Goal: Task Accomplishment & Management: Use online tool/utility

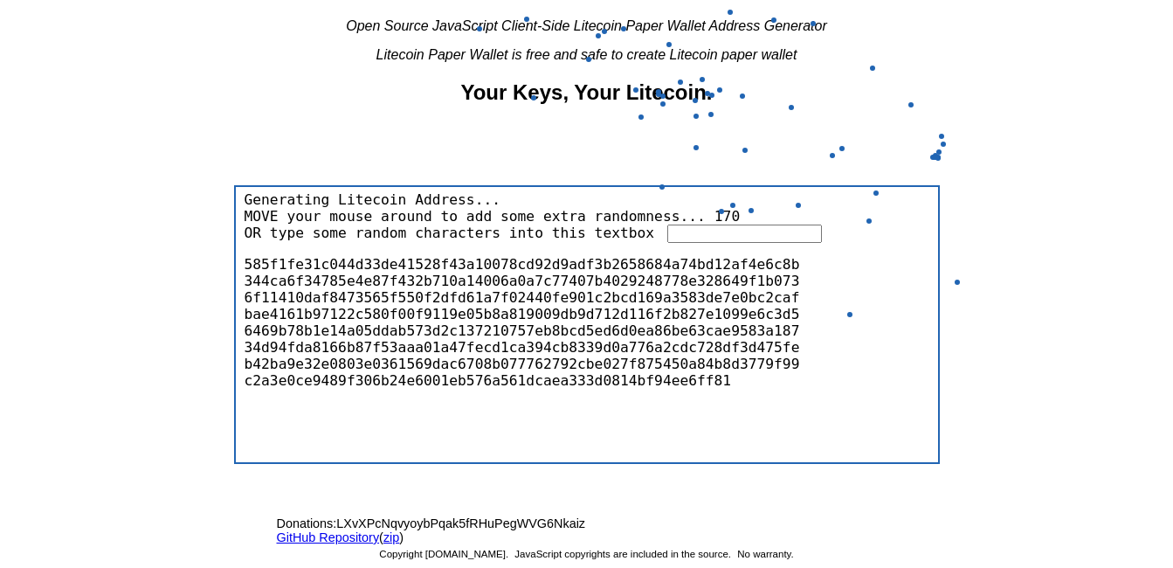
scroll to position [248, 0]
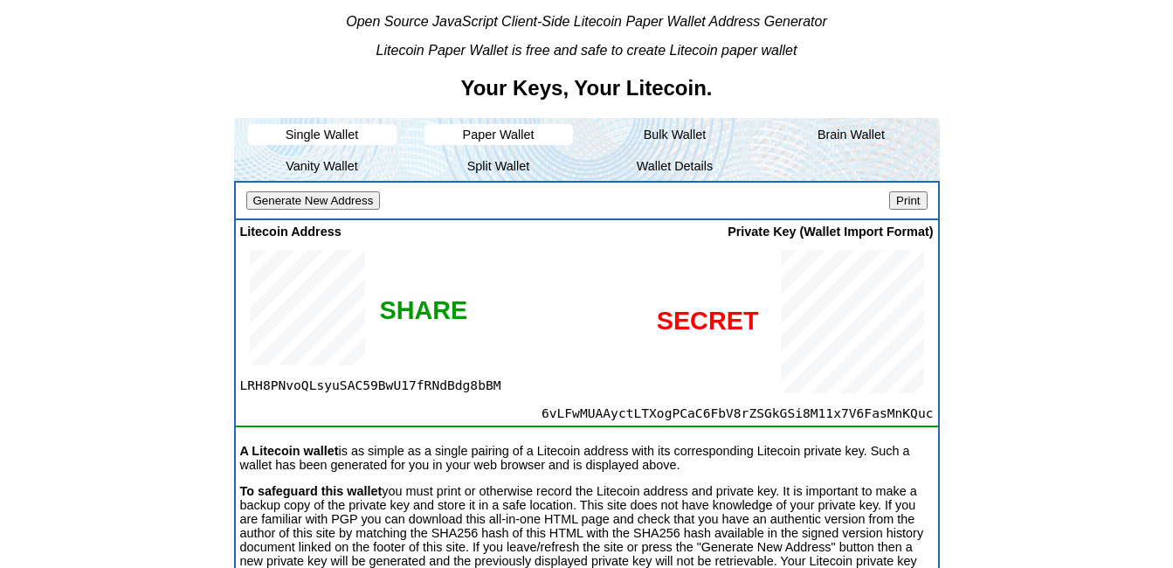
click at [499, 141] on li "Paper Wallet" at bounding box center [498, 134] width 148 height 21
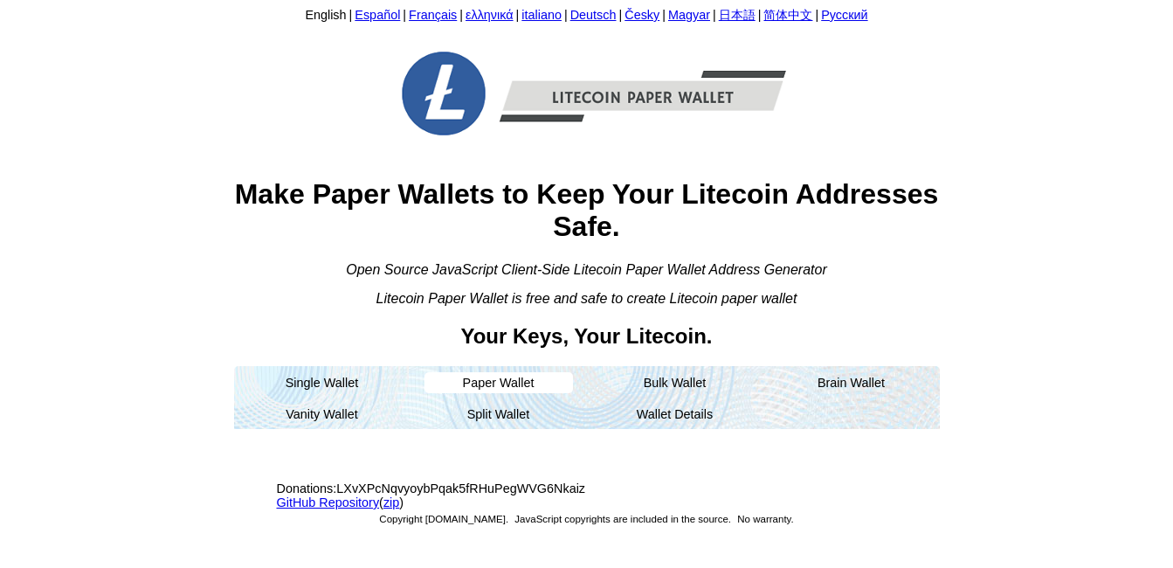
scroll to position [0, 0]
click at [510, 385] on li "Paper Wallet" at bounding box center [504, 382] width 148 height 21
click at [502, 387] on li "Paper Wallet" at bounding box center [504, 382] width 148 height 21
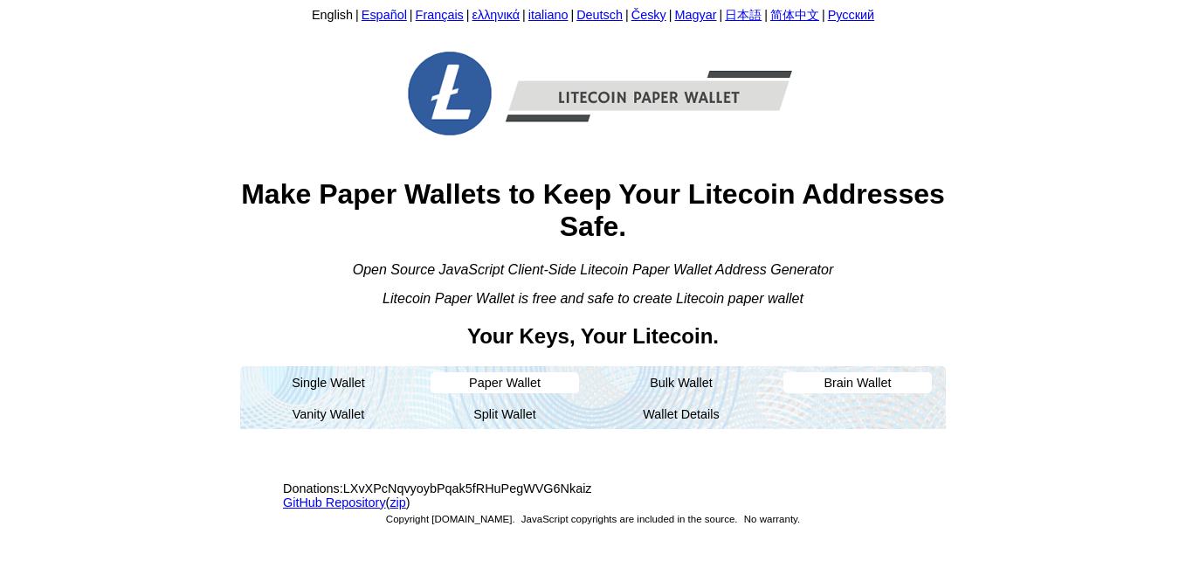
click at [873, 379] on li "Brain Wallet" at bounding box center [857, 382] width 148 height 21
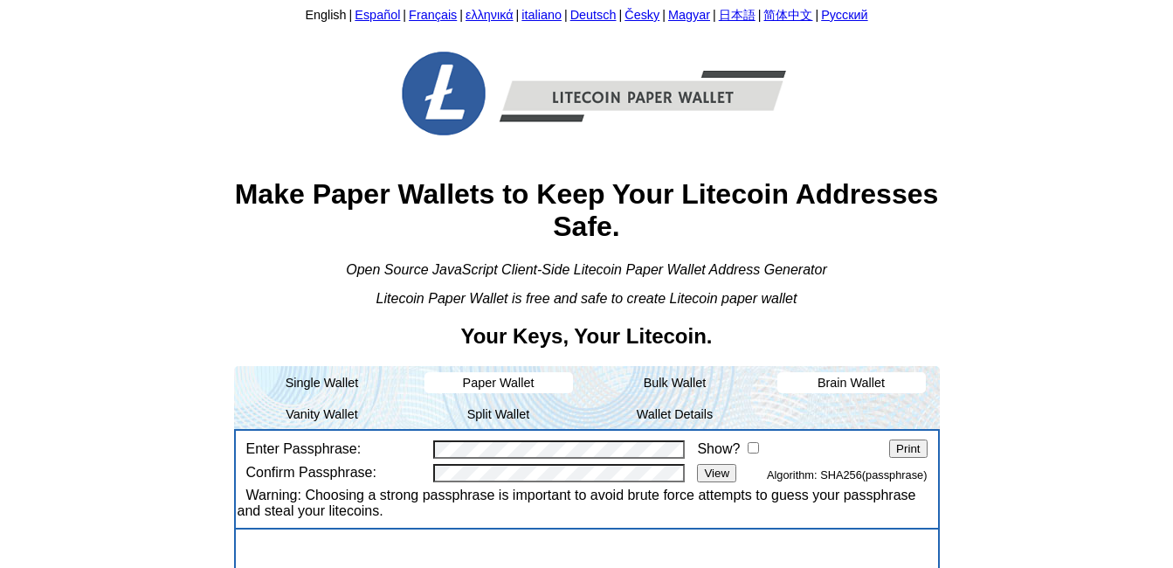
click at [495, 382] on li "Paper Wallet" at bounding box center [498, 382] width 148 height 21
click at [497, 381] on li "Paper Wallet" at bounding box center [498, 382] width 148 height 21
click at [518, 382] on li "Paper Wallet" at bounding box center [498, 382] width 148 height 21
click at [519, 382] on li "Paper Wallet" at bounding box center [498, 382] width 148 height 21
drag, startPoint x: 519, startPoint y: 382, endPoint x: 474, endPoint y: 378, distance: 44.7
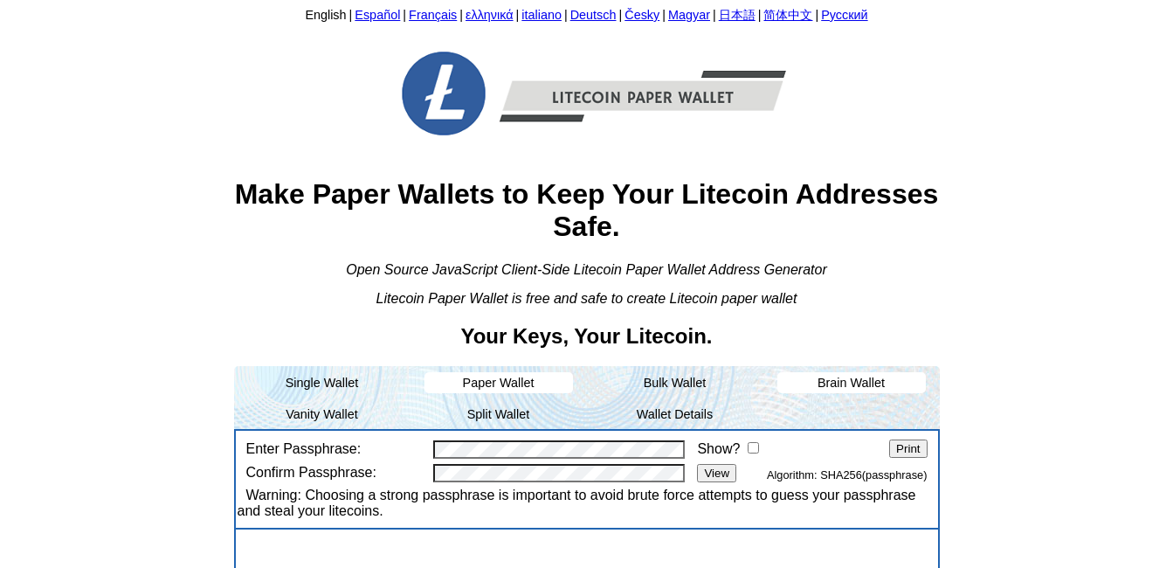
click at [474, 378] on li "Paper Wallet" at bounding box center [498, 382] width 148 height 21
click at [332, 383] on li "Single Wallet" at bounding box center [322, 382] width 148 height 21
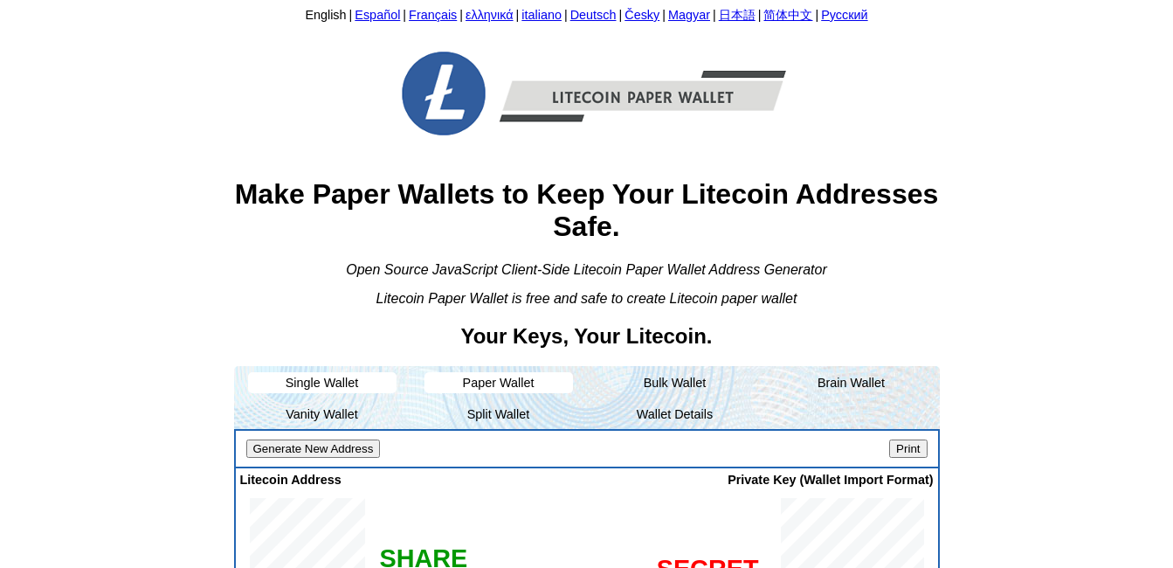
click at [508, 385] on li "Paper Wallet" at bounding box center [498, 382] width 148 height 21
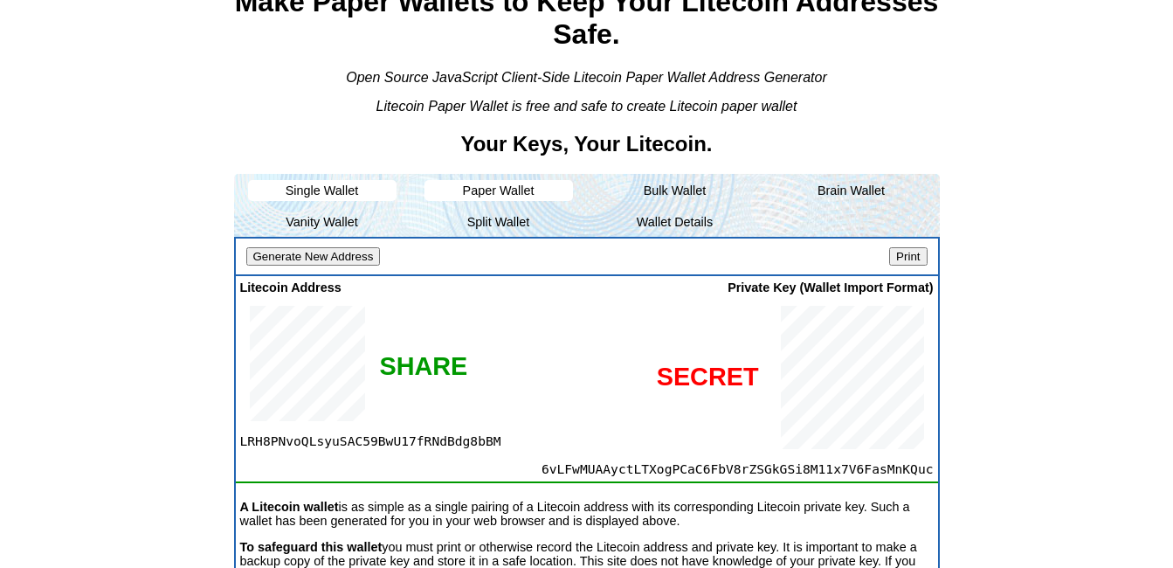
scroll to position [262, 0]
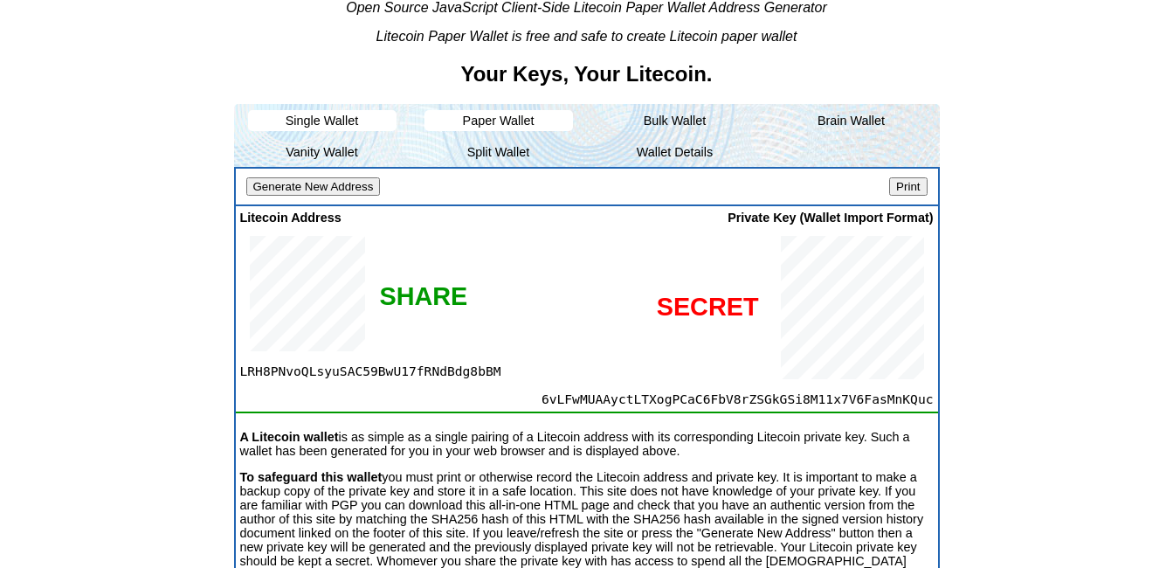
click at [498, 114] on li "Paper Wallet" at bounding box center [498, 120] width 148 height 21
click at [513, 149] on li "Split Wallet" at bounding box center [498, 151] width 148 height 21
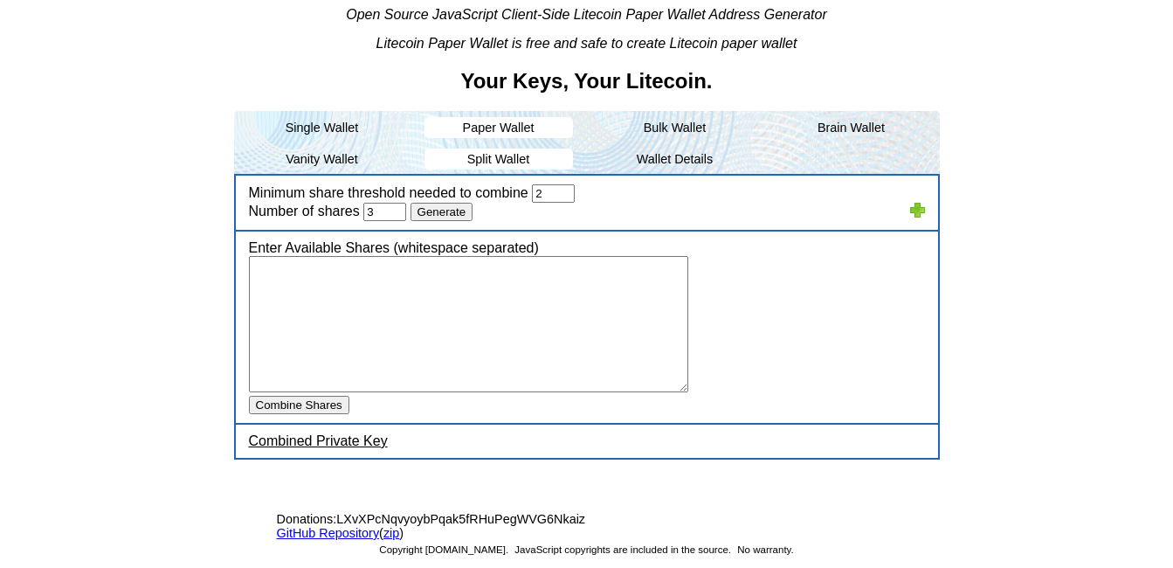
scroll to position [255, 0]
click at [334, 159] on li "Vanity Wallet" at bounding box center [322, 158] width 148 height 21
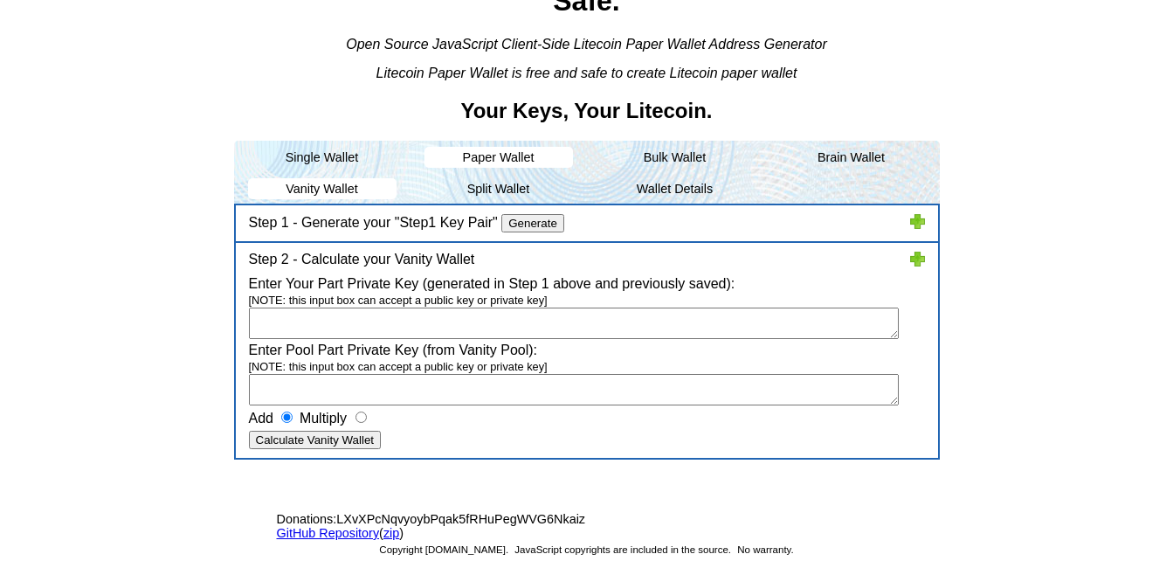
scroll to position [225, 0]
click at [327, 159] on li "Single Wallet" at bounding box center [322, 156] width 176 height 31
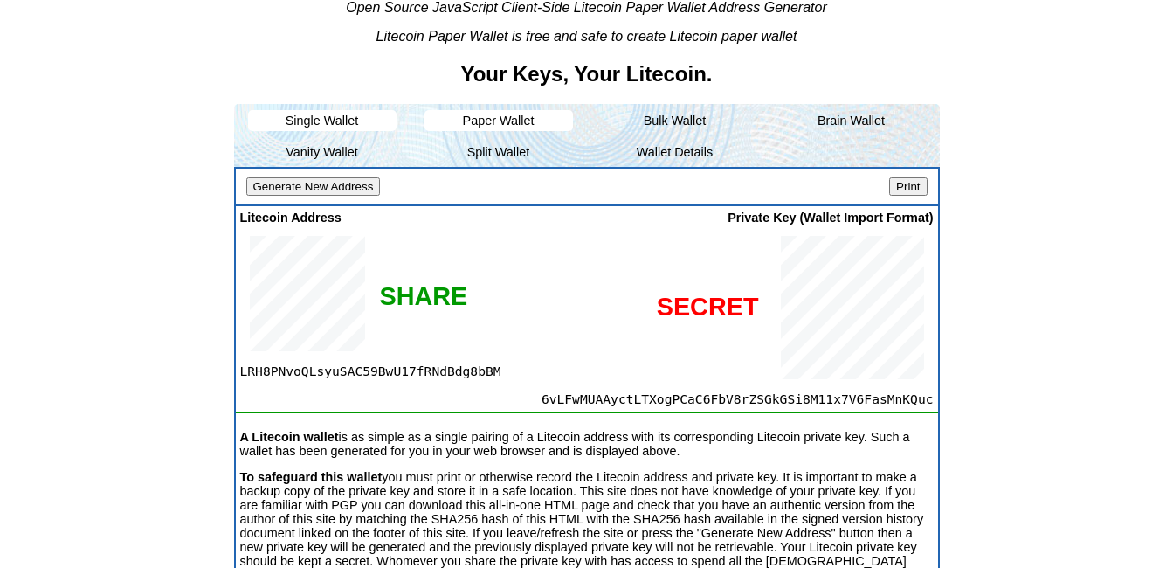
click at [526, 121] on li "Paper Wallet" at bounding box center [498, 120] width 148 height 21
click at [674, 123] on li "Bulk Wallet" at bounding box center [675, 120] width 148 height 21
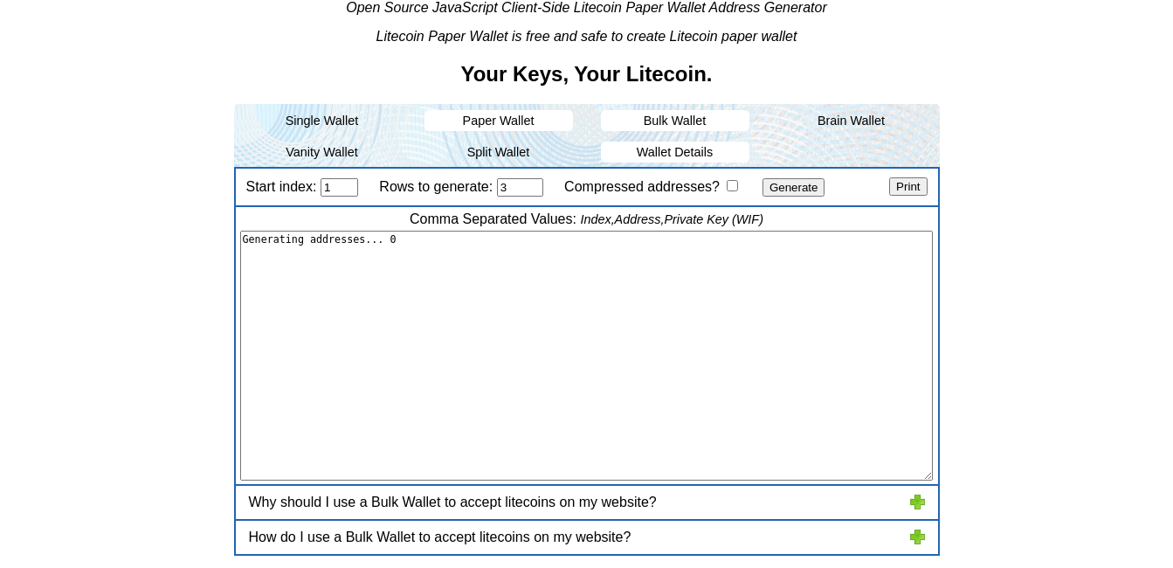
type textarea "1,"LYrFDg9GRfWSp3KpURTmJywiwE16EZx4FK","6uxqSUvkD1MaJ8ZqveEHAjSAZi78rMFuRQUhxuB…"
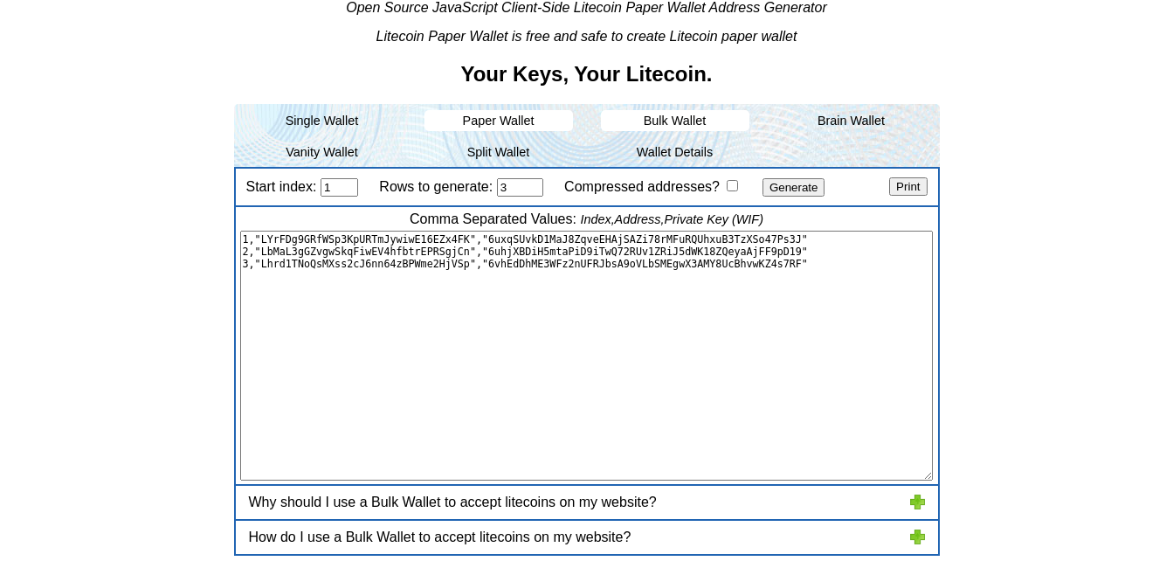
click at [733, 189] on input "Compressed addresses?" at bounding box center [732, 185] width 11 height 11
checkbox input "false"
click at [683, 157] on li "Wallet Details" at bounding box center [675, 151] width 148 height 21
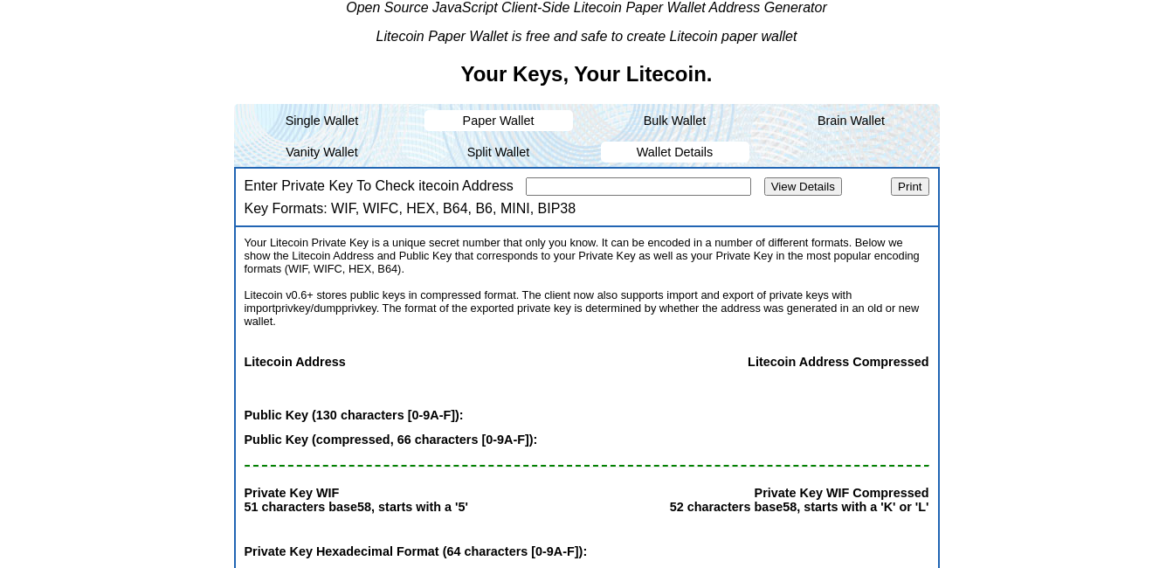
click at [517, 114] on li "Paper Wallet" at bounding box center [498, 120] width 148 height 21
click at [503, 154] on li "Split Wallet" at bounding box center [498, 151] width 148 height 21
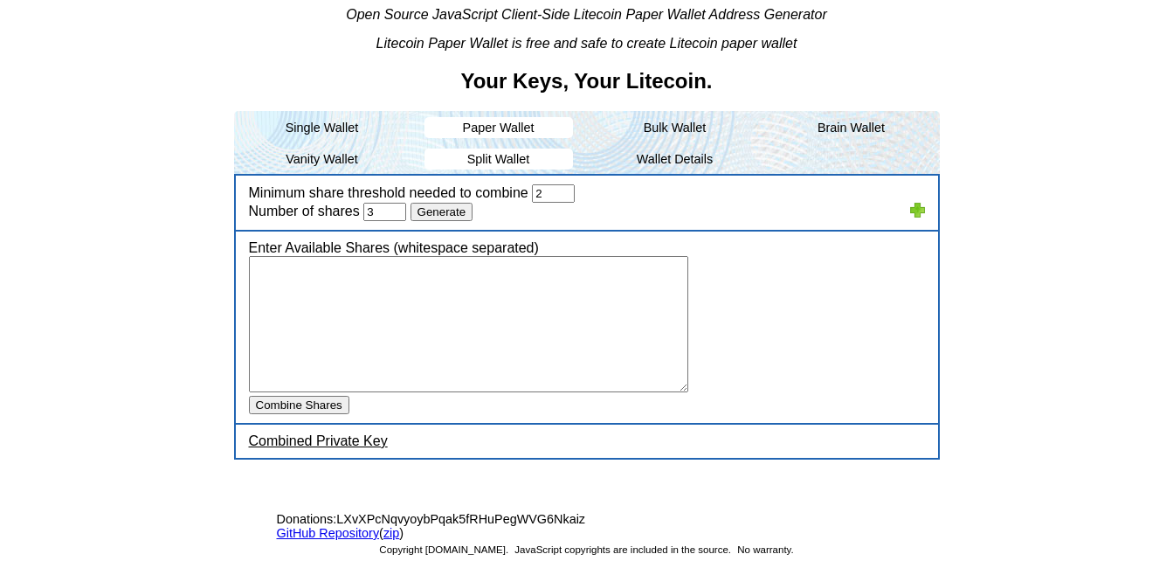
click at [516, 131] on li "Paper Wallet" at bounding box center [498, 127] width 148 height 21
click at [514, 131] on li "Paper Wallet" at bounding box center [498, 127] width 148 height 21
click at [334, 137] on li "Single Wallet" at bounding box center [322, 127] width 148 height 21
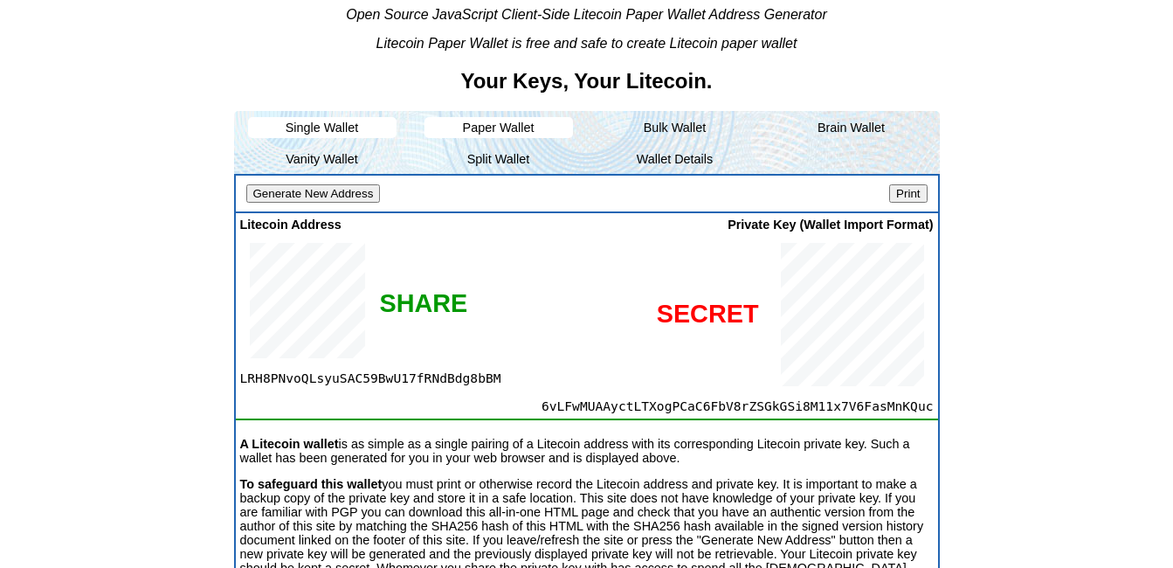
scroll to position [262, 0]
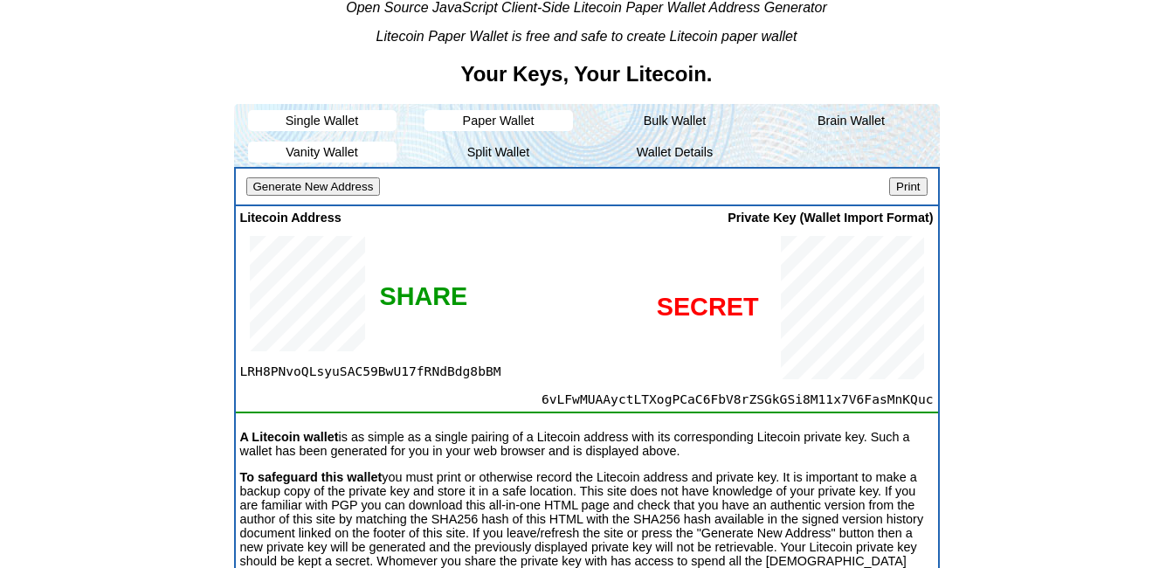
click at [348, 150] on li "Vanity Wallet" at bounding box center [322, 151] width 148 height 21
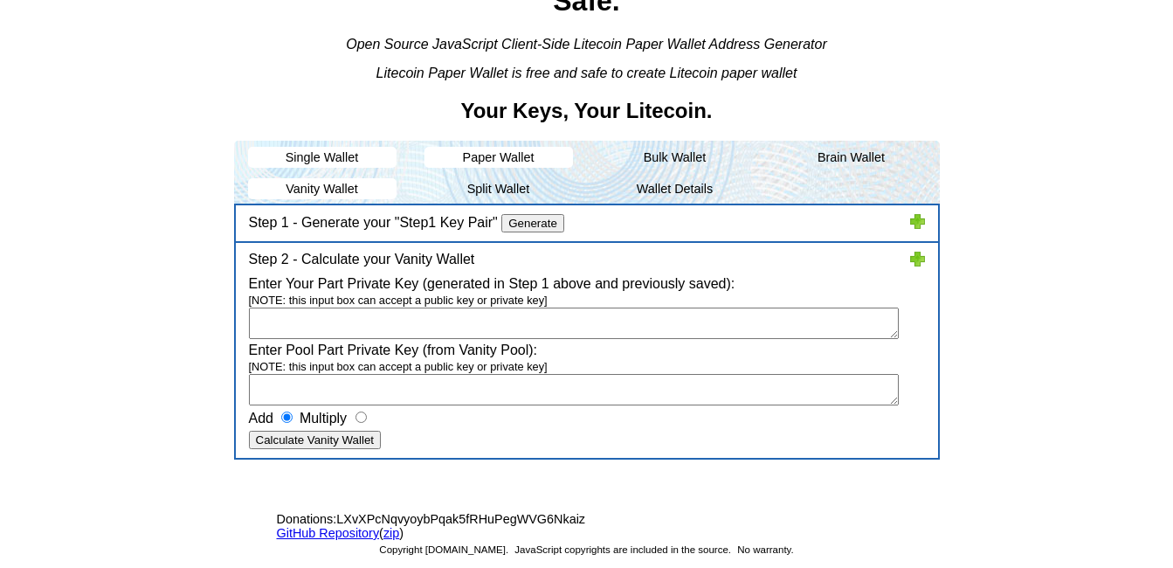
click at [342, 157] on li "Single Wallet" at bounding box center [322, 157] width 148 height 21
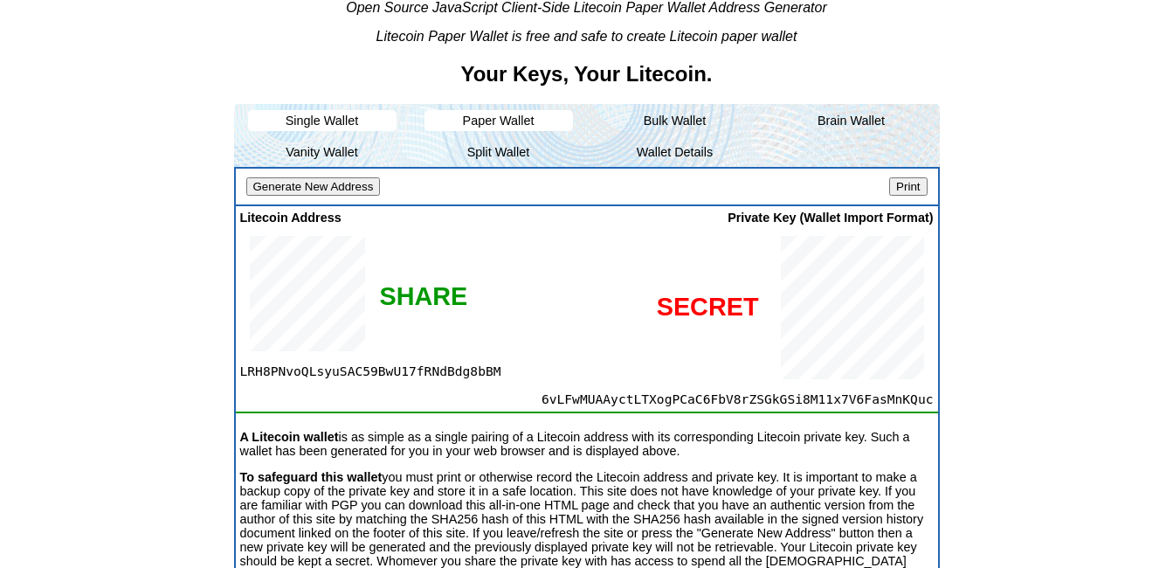
click at [465, 122] on li "Paper Wallet" at bounding box center [498, 120] width 148 height 21
click at [494, 151] on li "Split Wallet" at bounding box center [498, 151] width 148 height 21
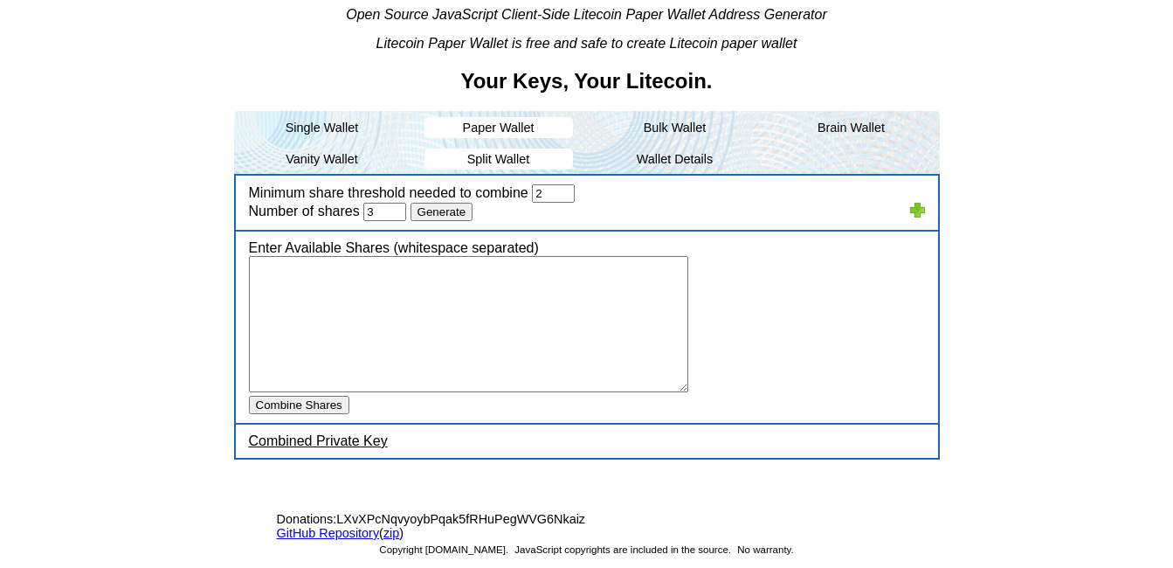
click at [508, 128] on li "Paper Wallet" at bounding box center [498, 127] width 148 height 21
click at [706, 126] on li "Bulk Wallet" at bounding box center [675, 127] width 148 height 21
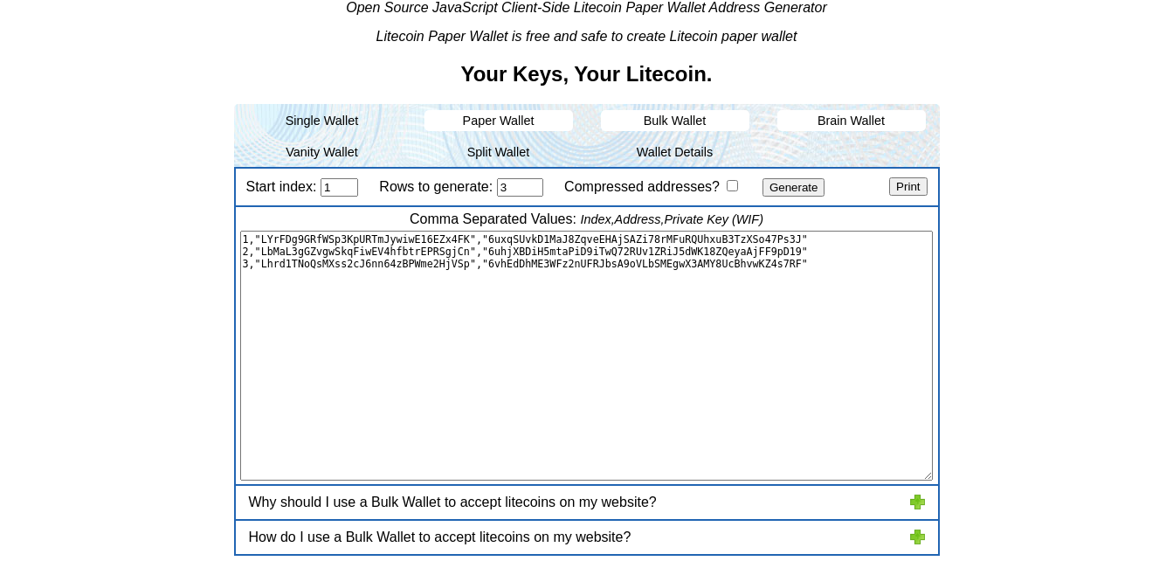
click at [844, 127] on li "Brain Wallet" at bounding box center [851, 120] width 148 height 21
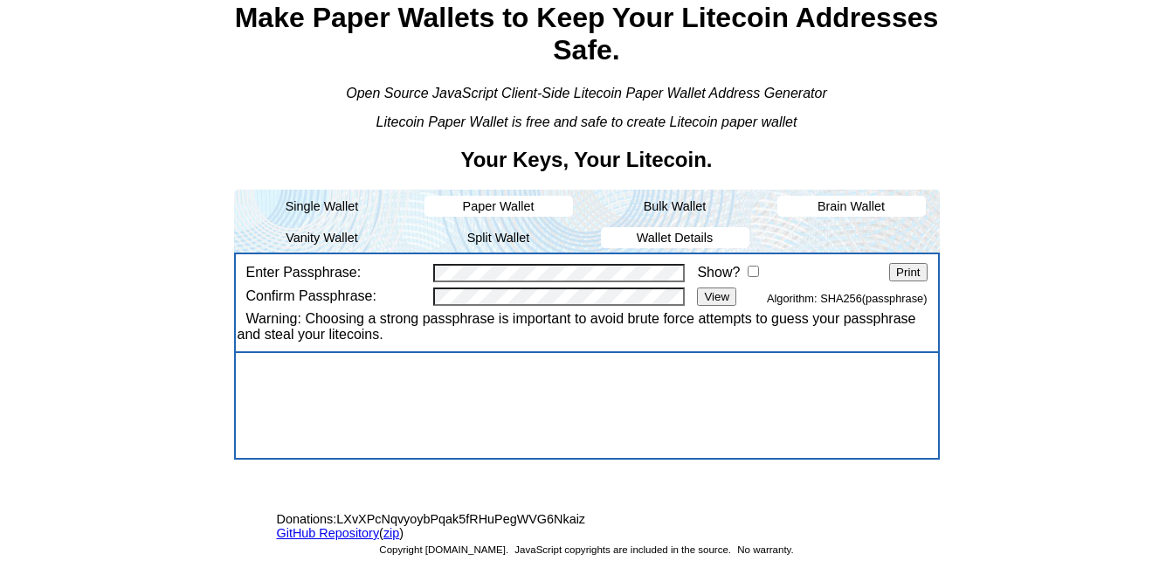
click at [693, 238] on li "Wallet Details" at bounding box center [675, 237] width 148 height 21
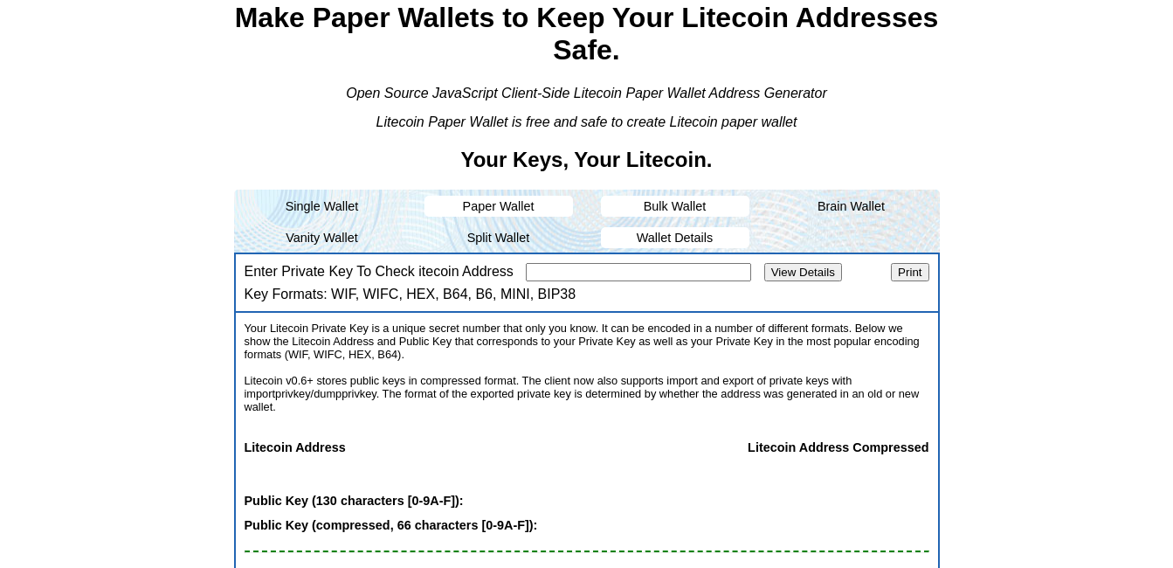
click at [659, 203] on li "Bulk Wallet" at bounding box center [675, 206] width 148 height 21
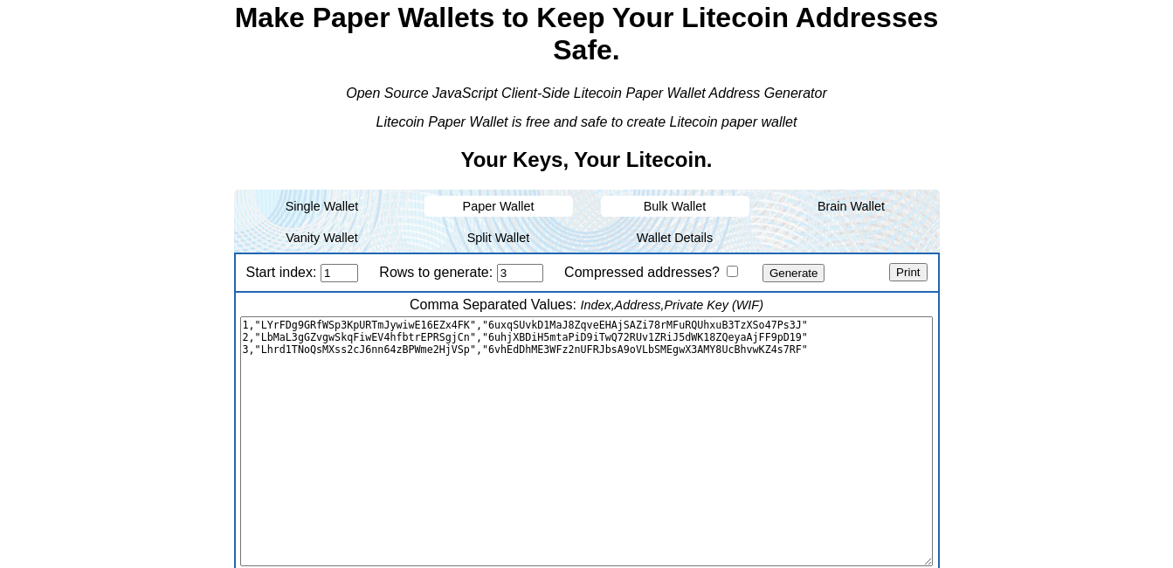
click at [541, 204] on li "Paper Wallet" at bounding box center [498, 206] width 148 height 21
drag, startPoint x: 536, startPoint y: 204, endPoint x: 541, endPoint y: 194, distance: 11.7
click at [539, 202] on li "Paper Wallet" at bounding box center [498, 206] width 148 height 21
drag, startPoint x: 527, startPoint y: 200, endPoint x: 548, endPoint y: 189, distance: 23.4
click at [532, 196] on li "Paper Wallet" at bounding box center [498, 206] width 148 height 21
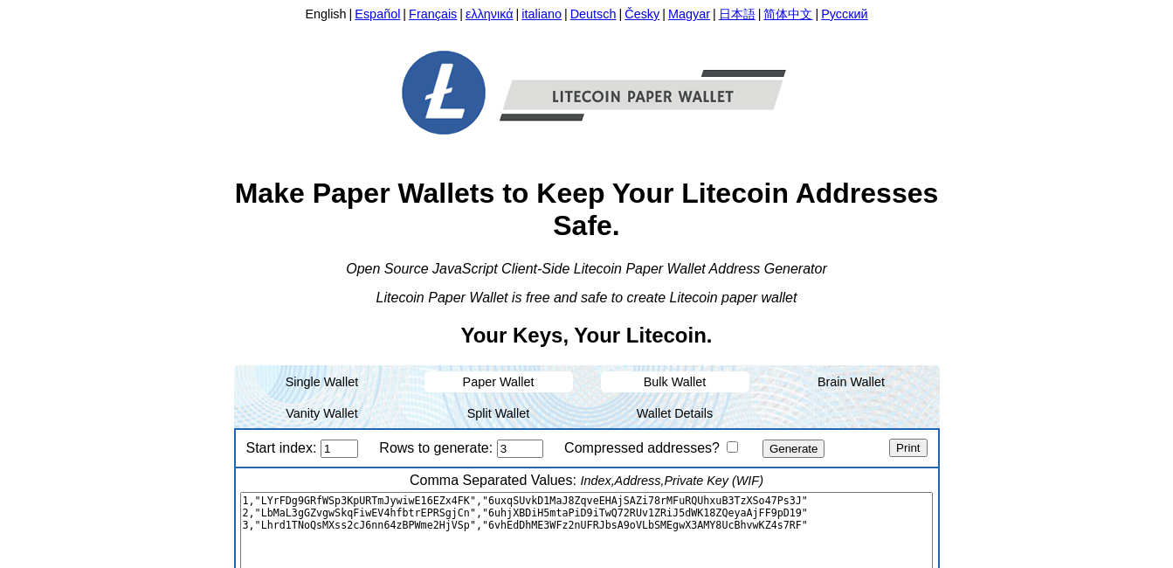
scroll to position [0, 0]
click at [355, 14] on link "Español" at bounding box center [377, 15] width 45 height 14
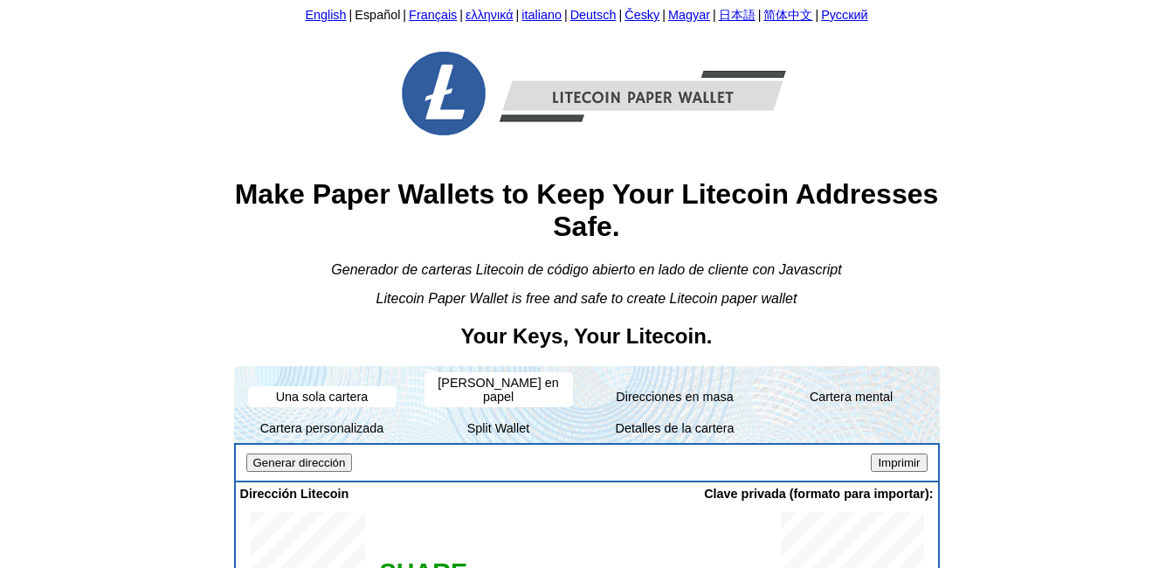
click at [497, 378] on li "Cartera en papel" at bounding box center [498, 389] width 148 height 35
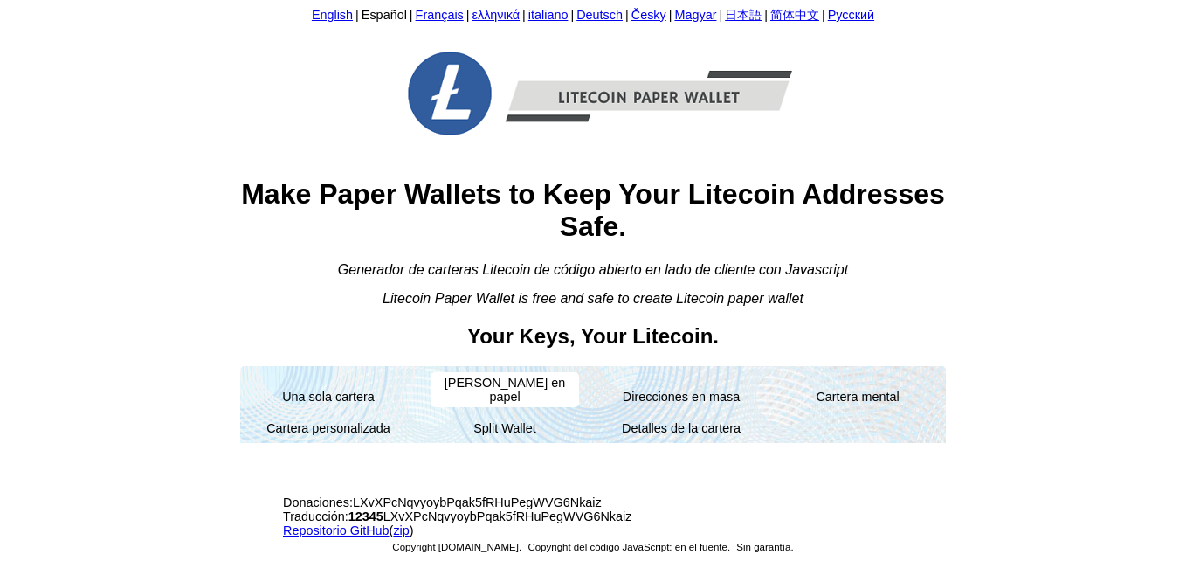
click at [507, 381] on li "Cartera en papel" at bounding box center [504, 389] width 148 height 35
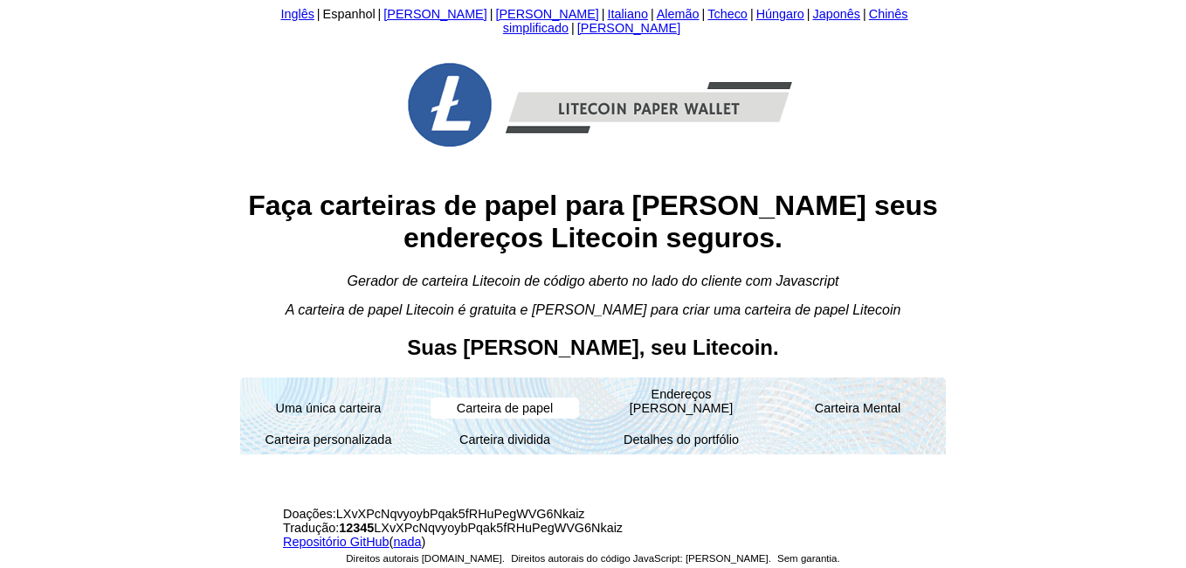
click at [504, 399] on li "Carteira de papel" at bounding box center [504, 407] width 148 height 21
click at [495, 399] on li "Carteira de papel" at bounding box center [504, 407] width 148 height 21
click at [365, 397] on li "Uma única carteira" at bounding box center [328, 407] width 148 height 21
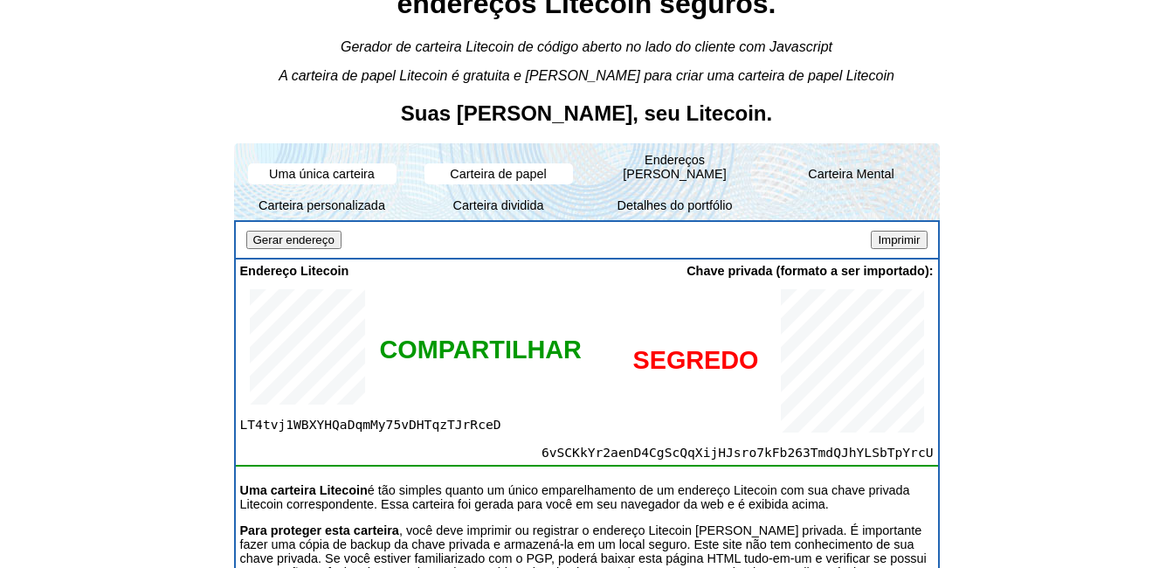
scroll to position [262, 0]
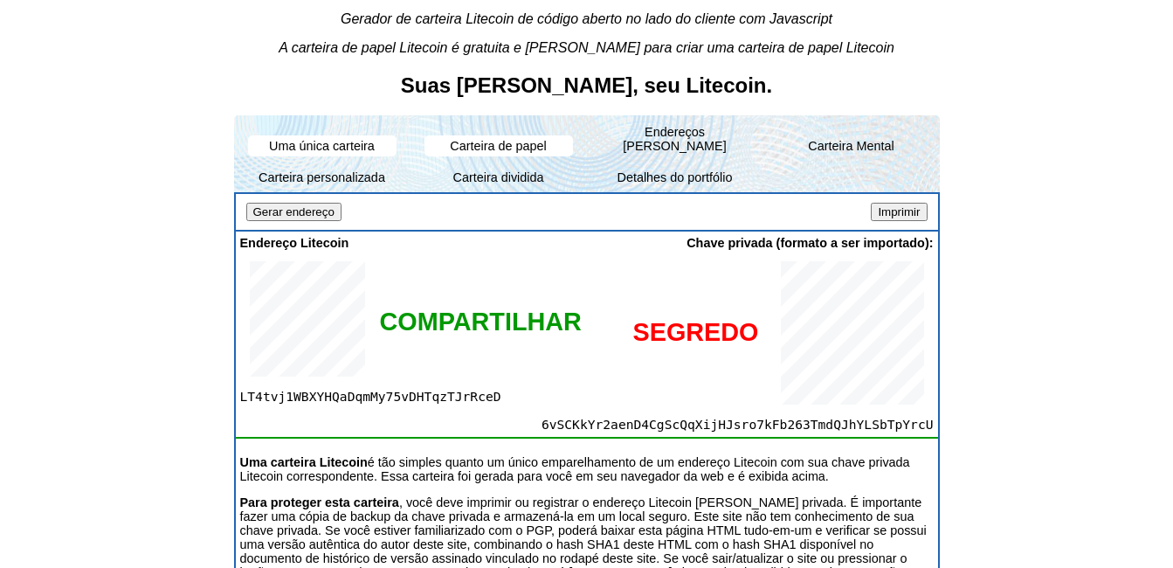
click at [357, 162] on li "Carteira personalizada" at bounding box center [322, 177] width 176 height 31
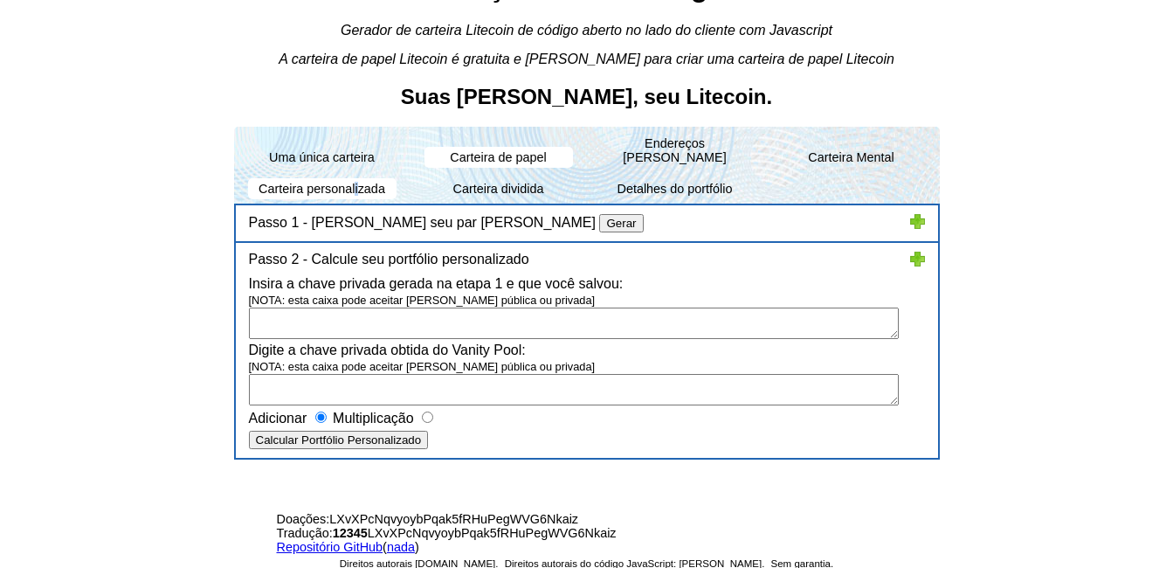
click at [407, 430] on input "Calcular cartera personalizada" at bounding box center [339, 439] width 180 height 18
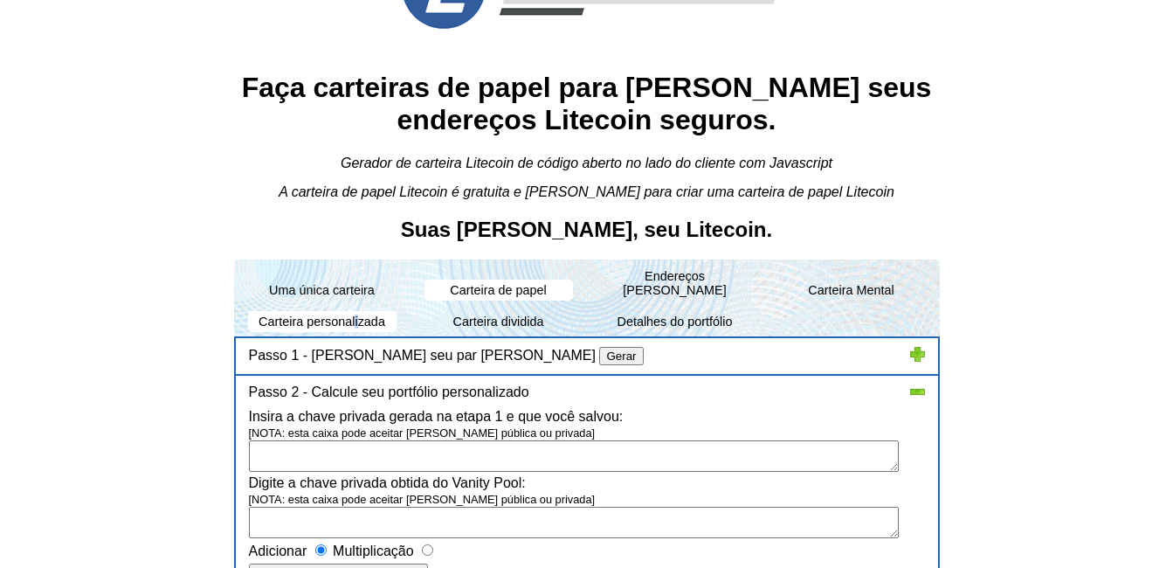
scroll to position [76, 0]
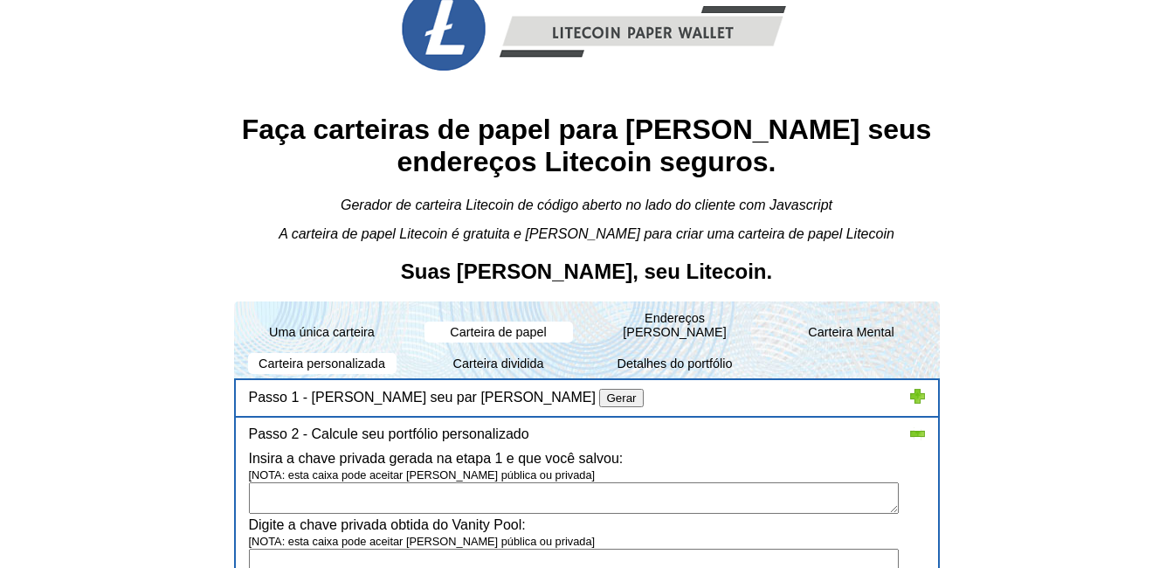
click at [511, 321] on li "Carteira de papel" at bounding box center [498, 331] width 148 height 21
click at [648, 318] on li "Endereços em massa" at bounding box center [675, 324] width 148 height 35
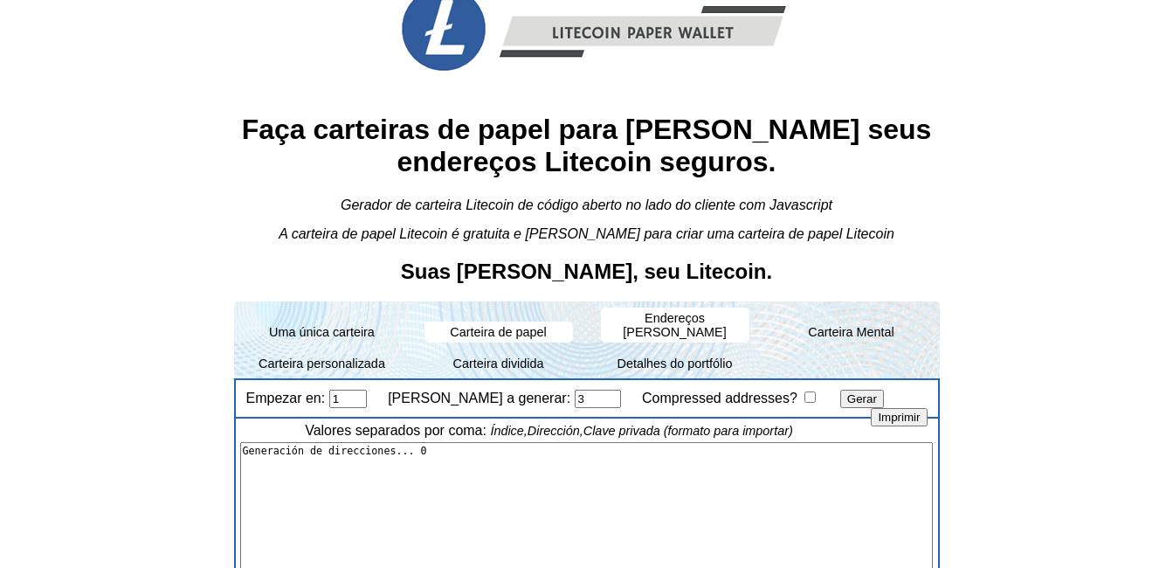
type textarea "1,"Ld93DjneEnCWQJe1zo5ZnN6sfziqsdmF2P","6vCmeqszE2ZZbwbUBRxyzSkv6iEscL7EZU1EyfJ…"
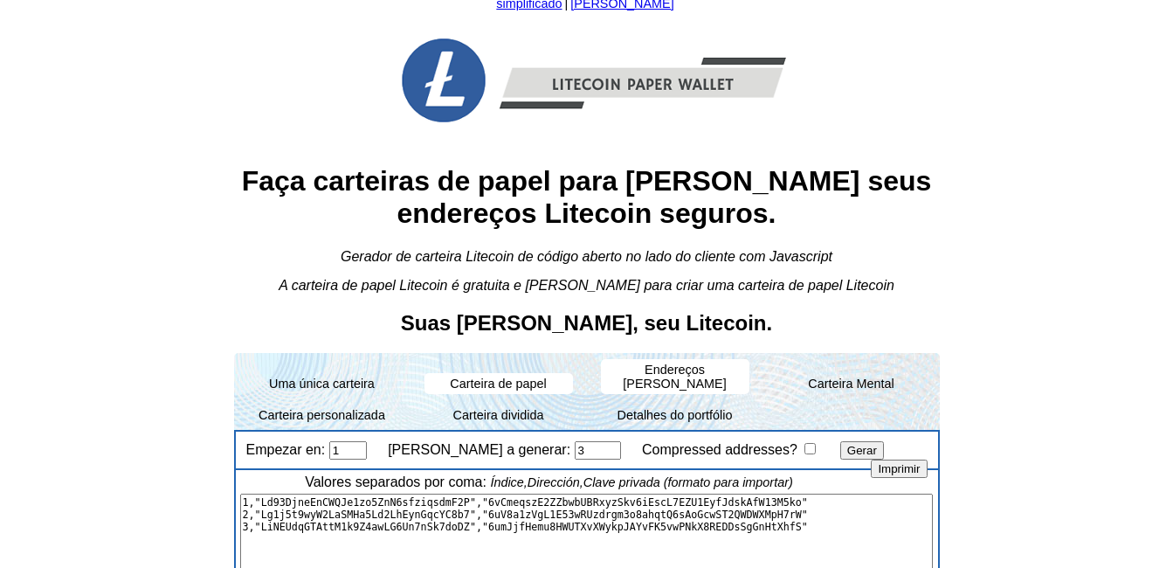
scroll to position [0, 0]
